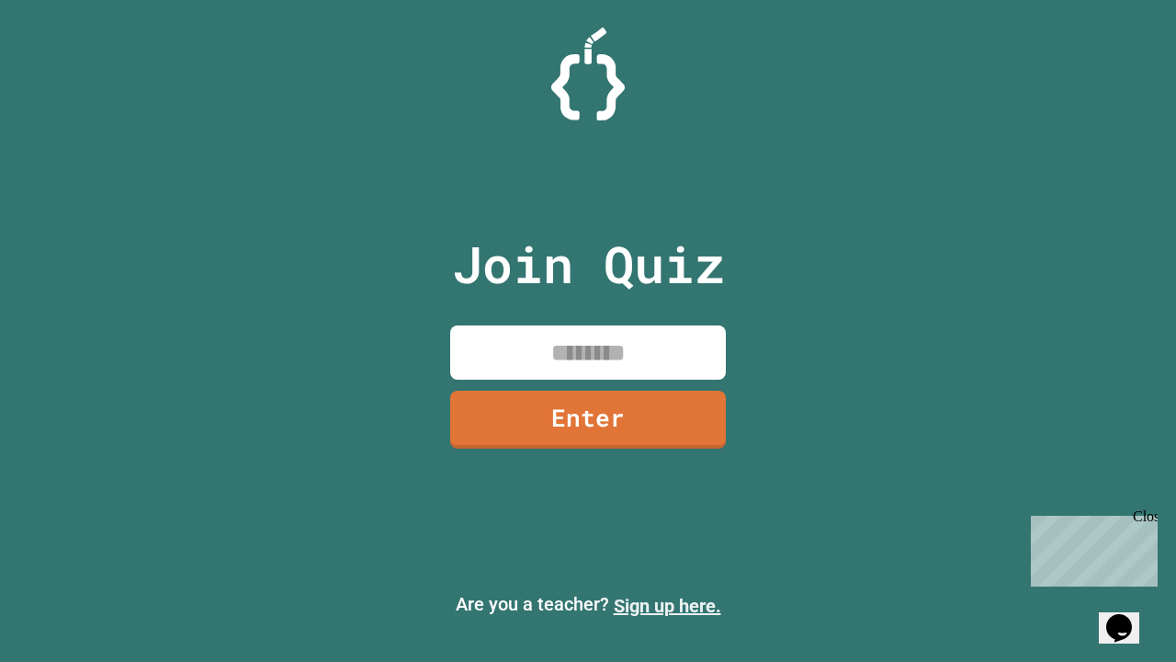
click at [667, 606] on link "Sign up here." at bounding box center [668, 606] width 108 height 22
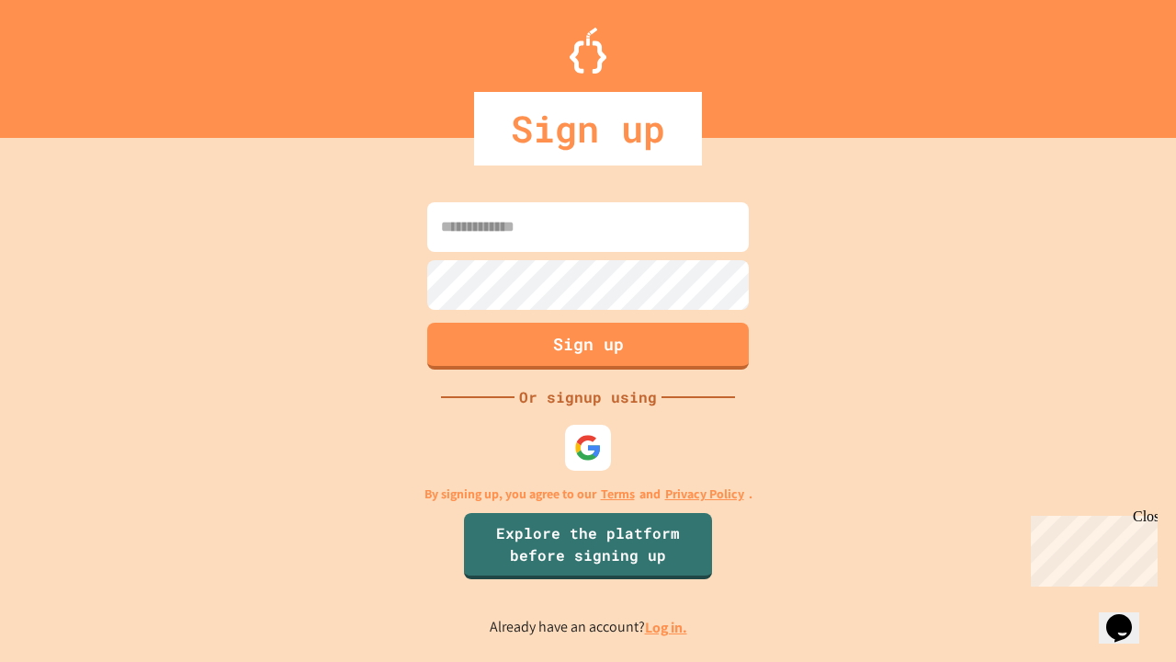
click at [667, 627] on link "Log in." at bounding box center [666, 627] width 42 height 19
